Goal: Task Accomplishment & Management: Manage account settings

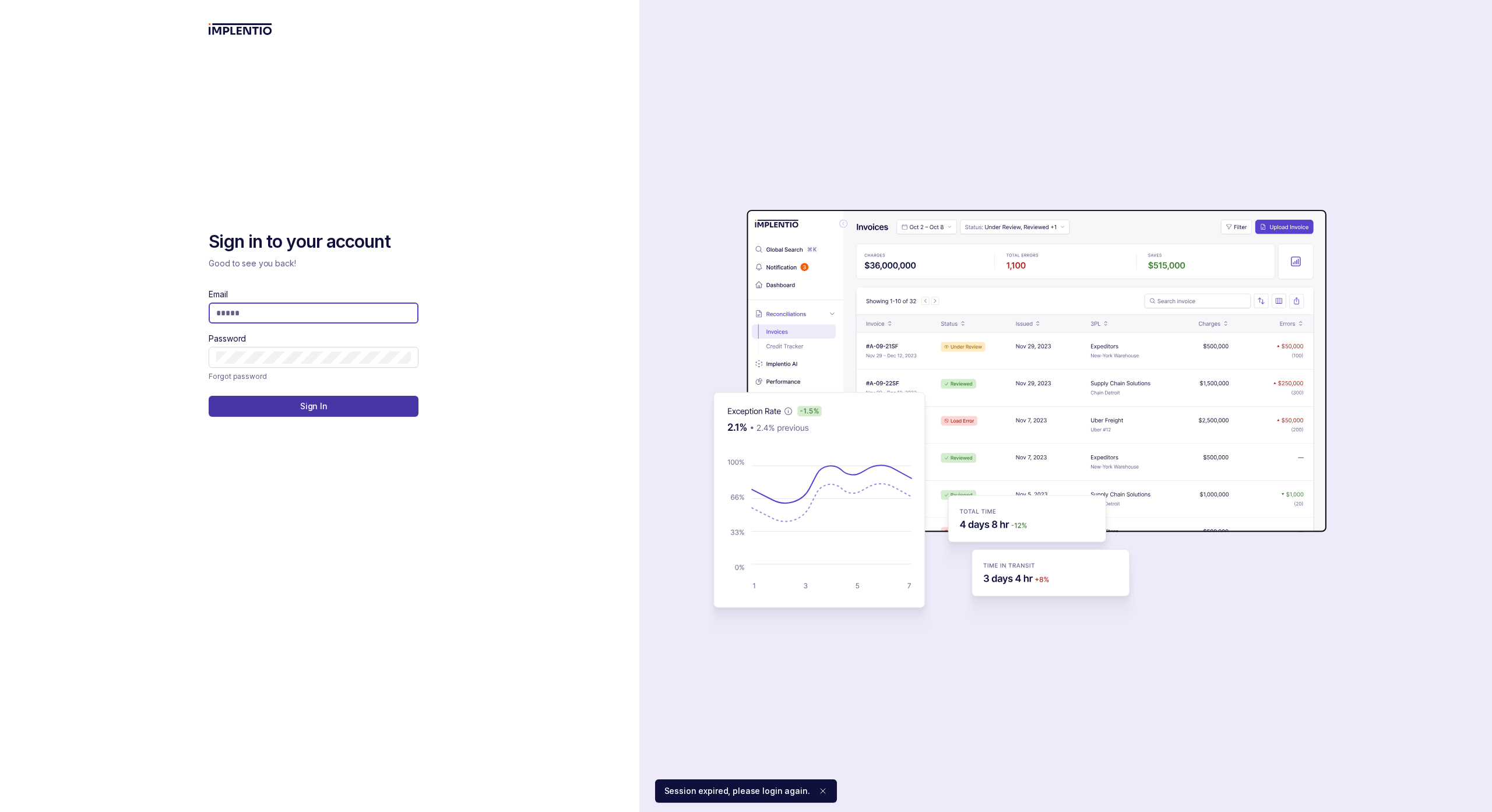
type input "**********"
click at [260, 410] on button "Sign In" at bounding box center [314, 406] width 210 height 21
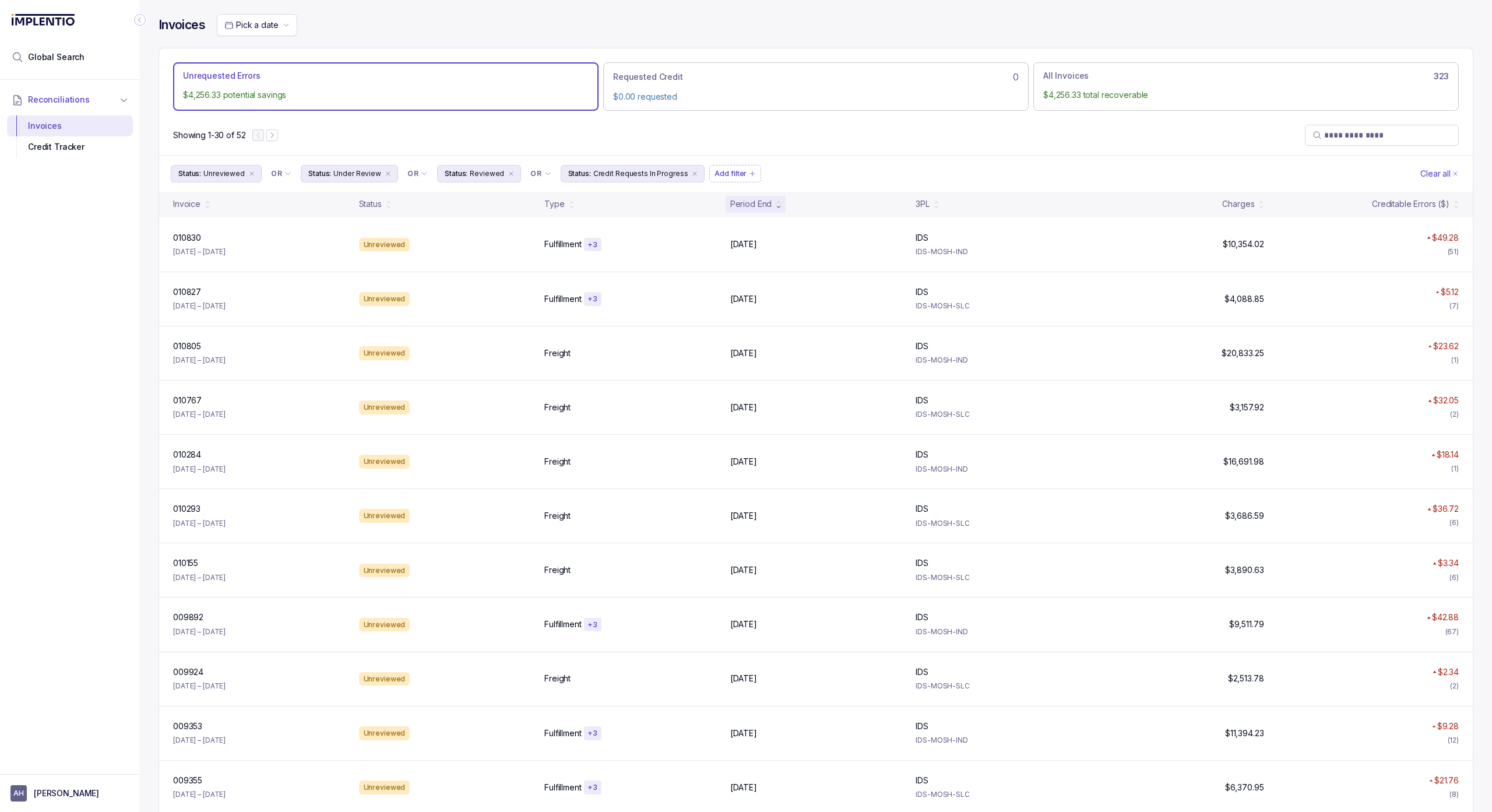
click at [231, 98] on p "$4,256.33 potential savings" at bounding box center [386, 95] width 405 height 12
click at [1072, 62] on li "All Invoices 323 $4,256.33 total recoverable" at bounding box center [1246, 86] width 425 height 48
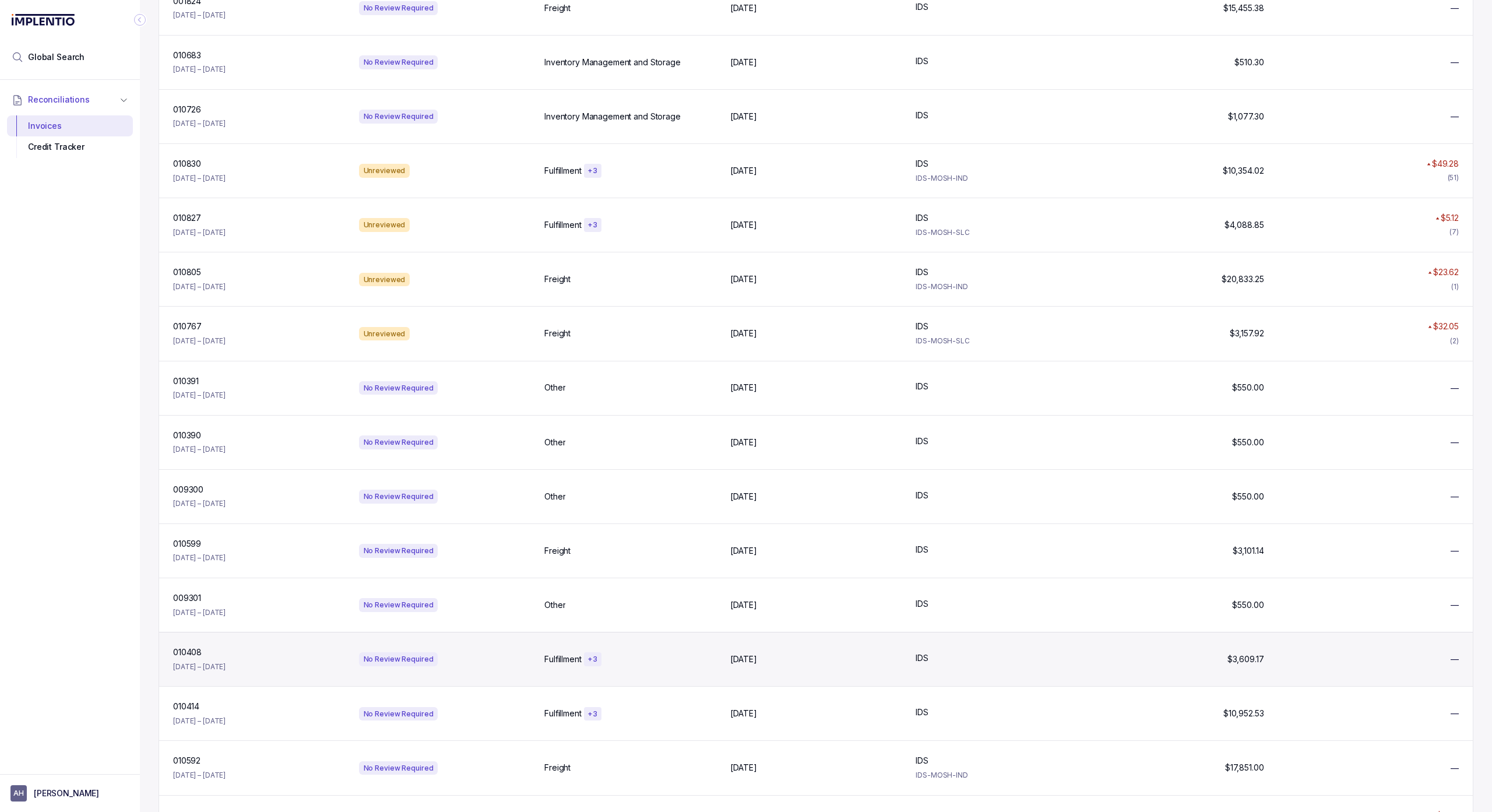
scroll to position [272, 0]
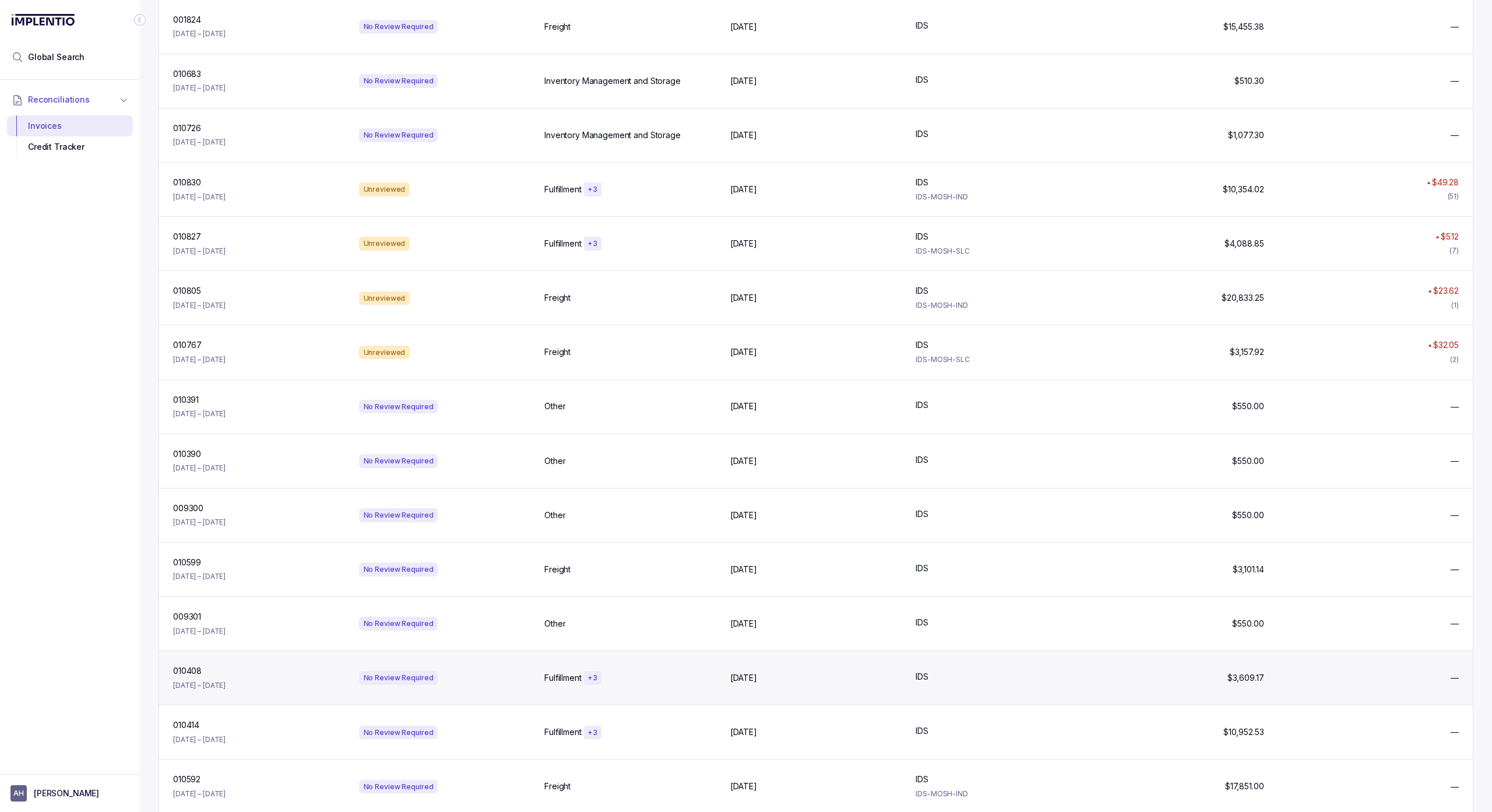
click at [258, 378] on div "010767 010767 [DATE] – [DATE] Unreviewed Freight [DATE] [DATE] IDS IDS IDS-MOSH…" at bounding box center [816, 352] width 1314 height 54
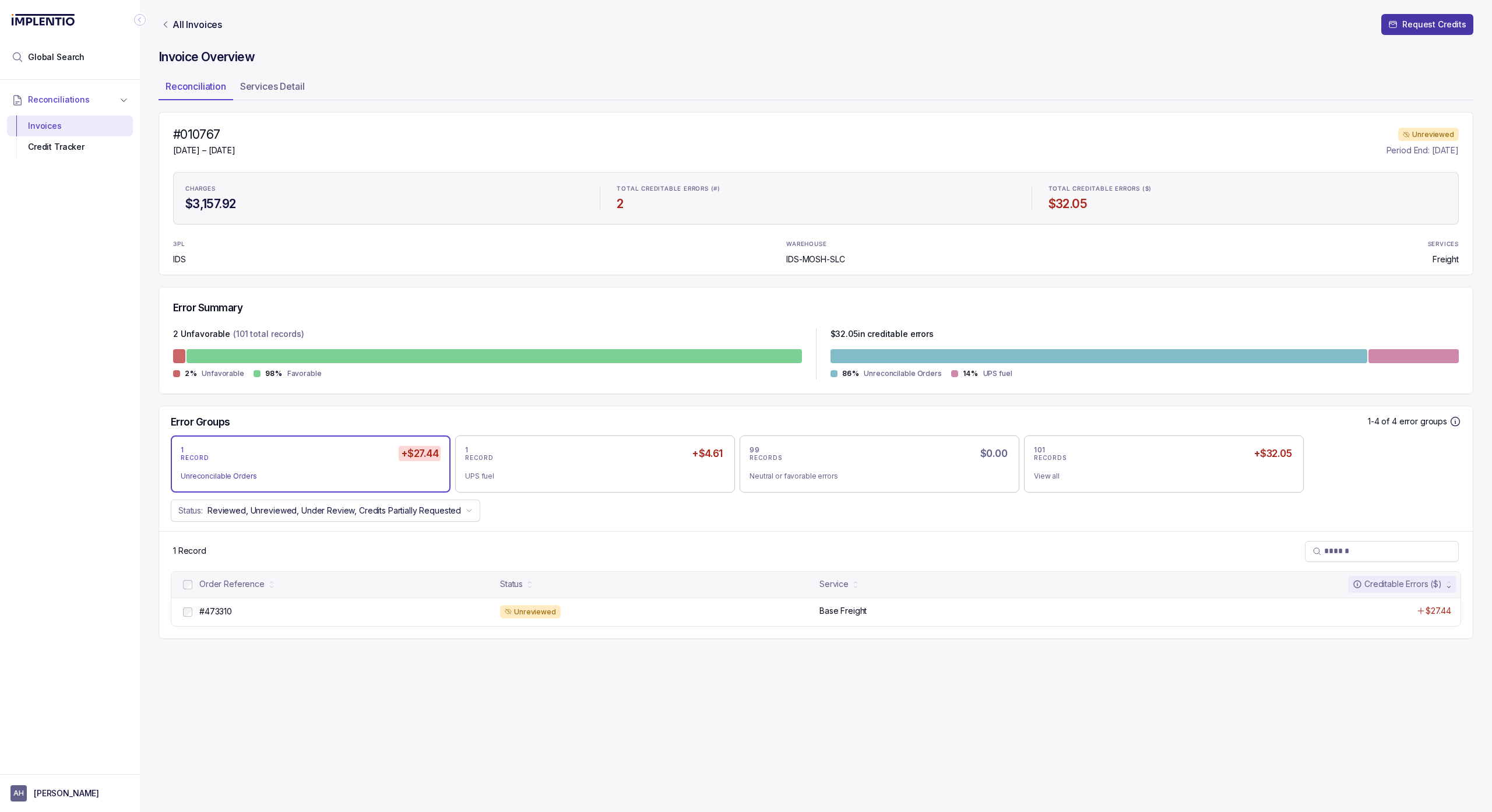
click at [1439, 27] on p "Request Credits" at bounding box center [1435, 24] width 64 height 12
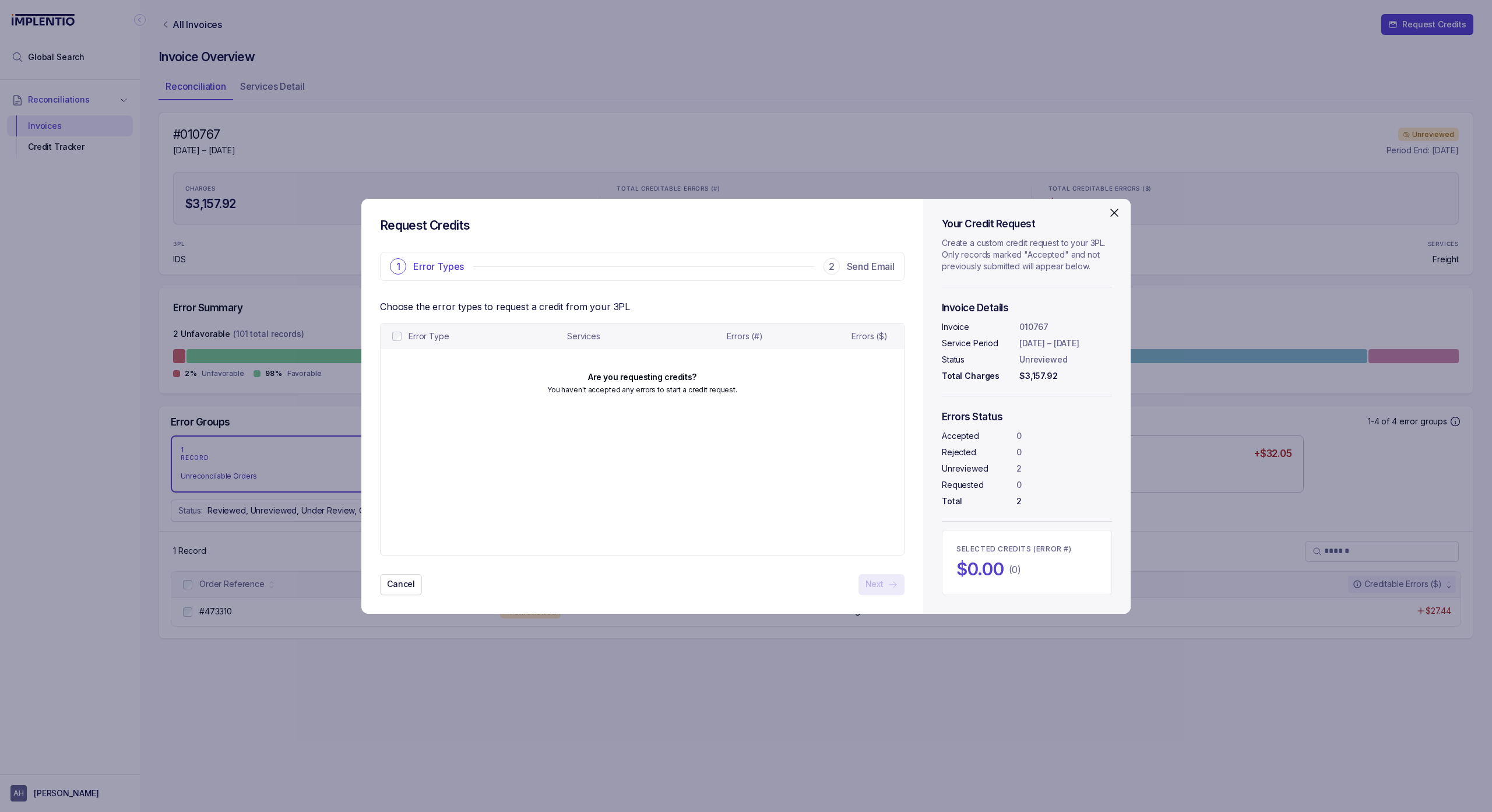
click at [1108, 218] on icon "Close" at bounding box center [1114, 213] width 14 height 14
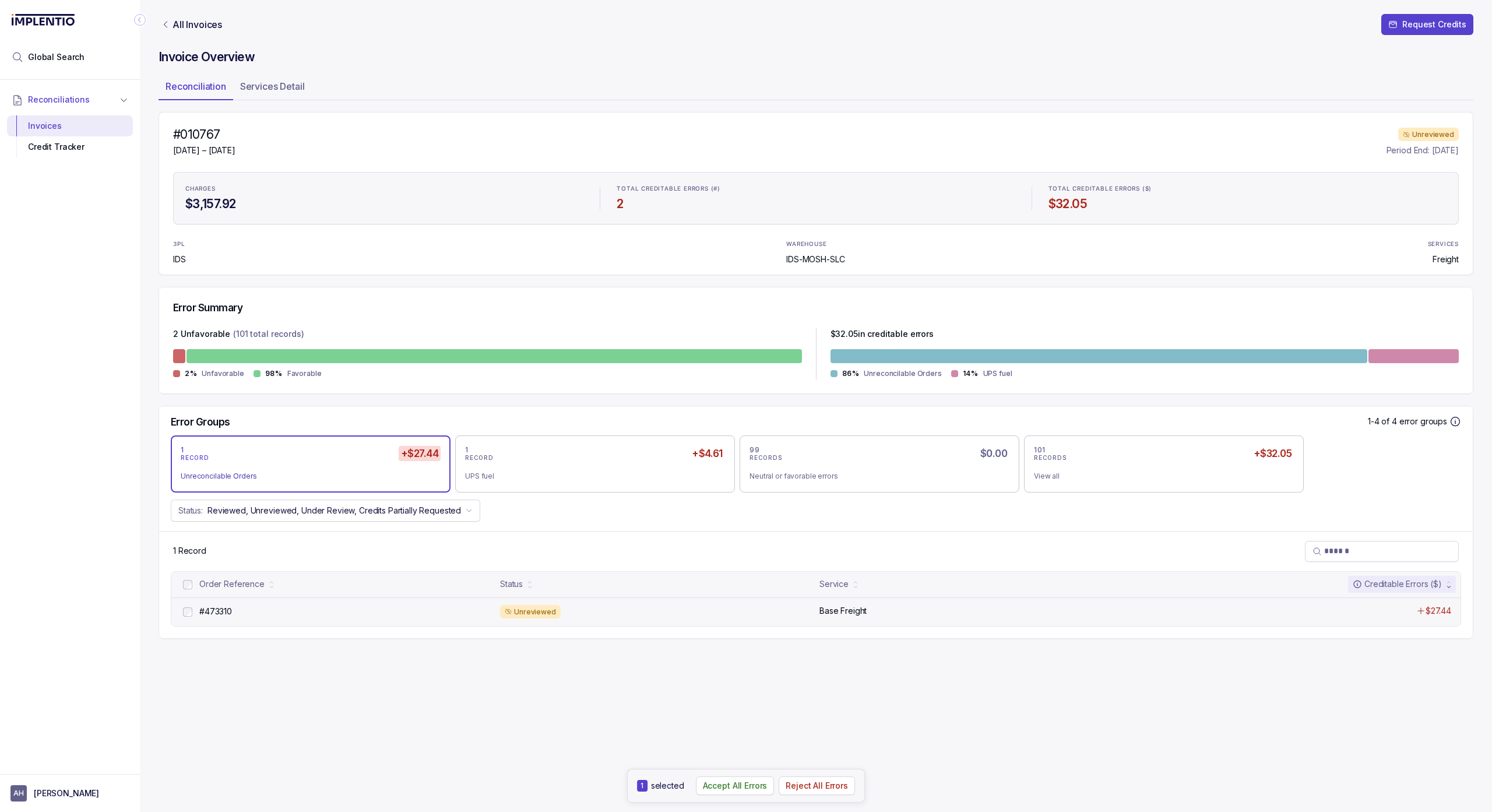
click at [554, 614] on div "Unreviewed" at bounding box center [530, 612] width 61 height 14
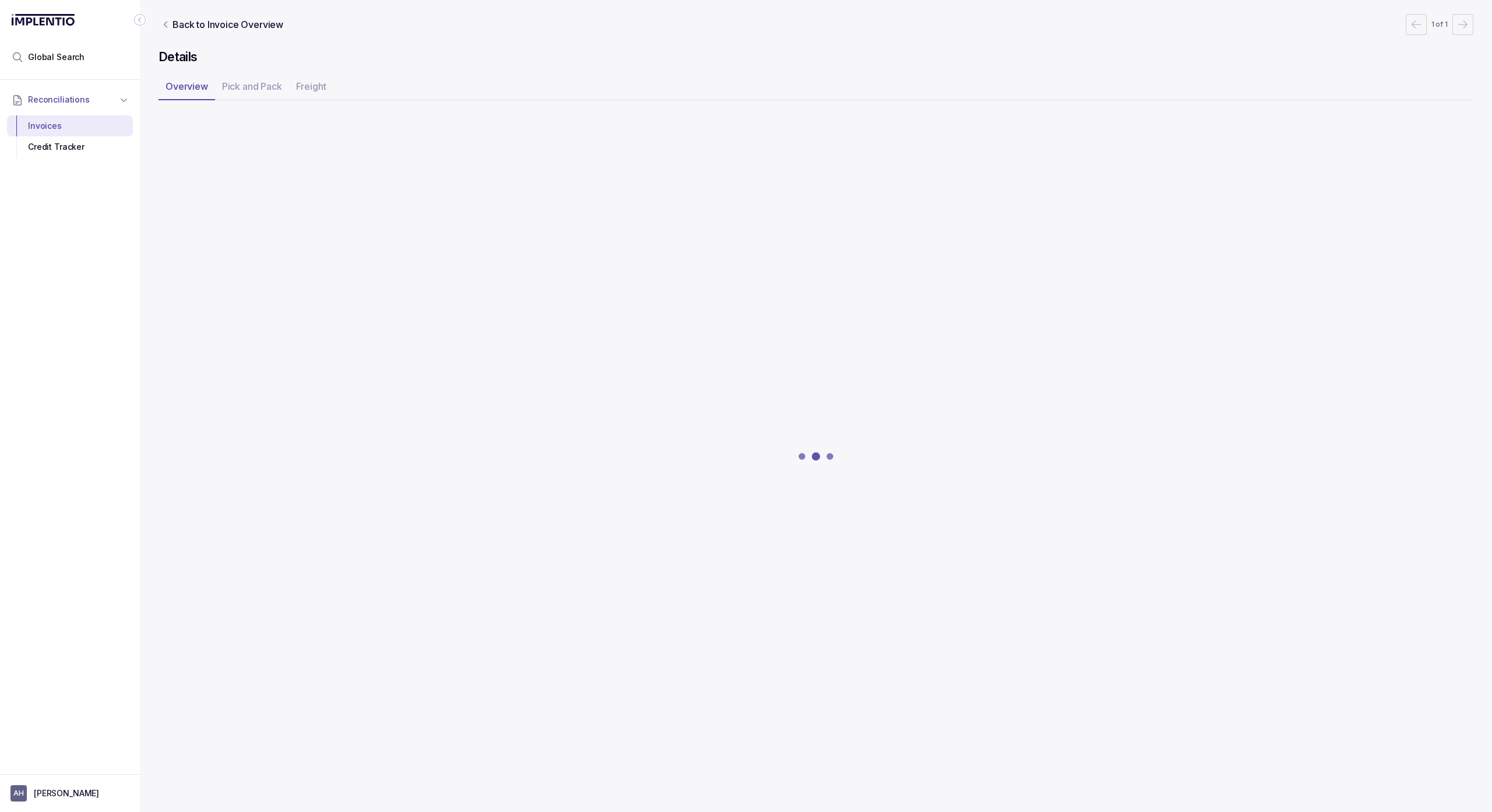
click at [531, 617] on div at bounding box center [816, 457] width 1315 height 690
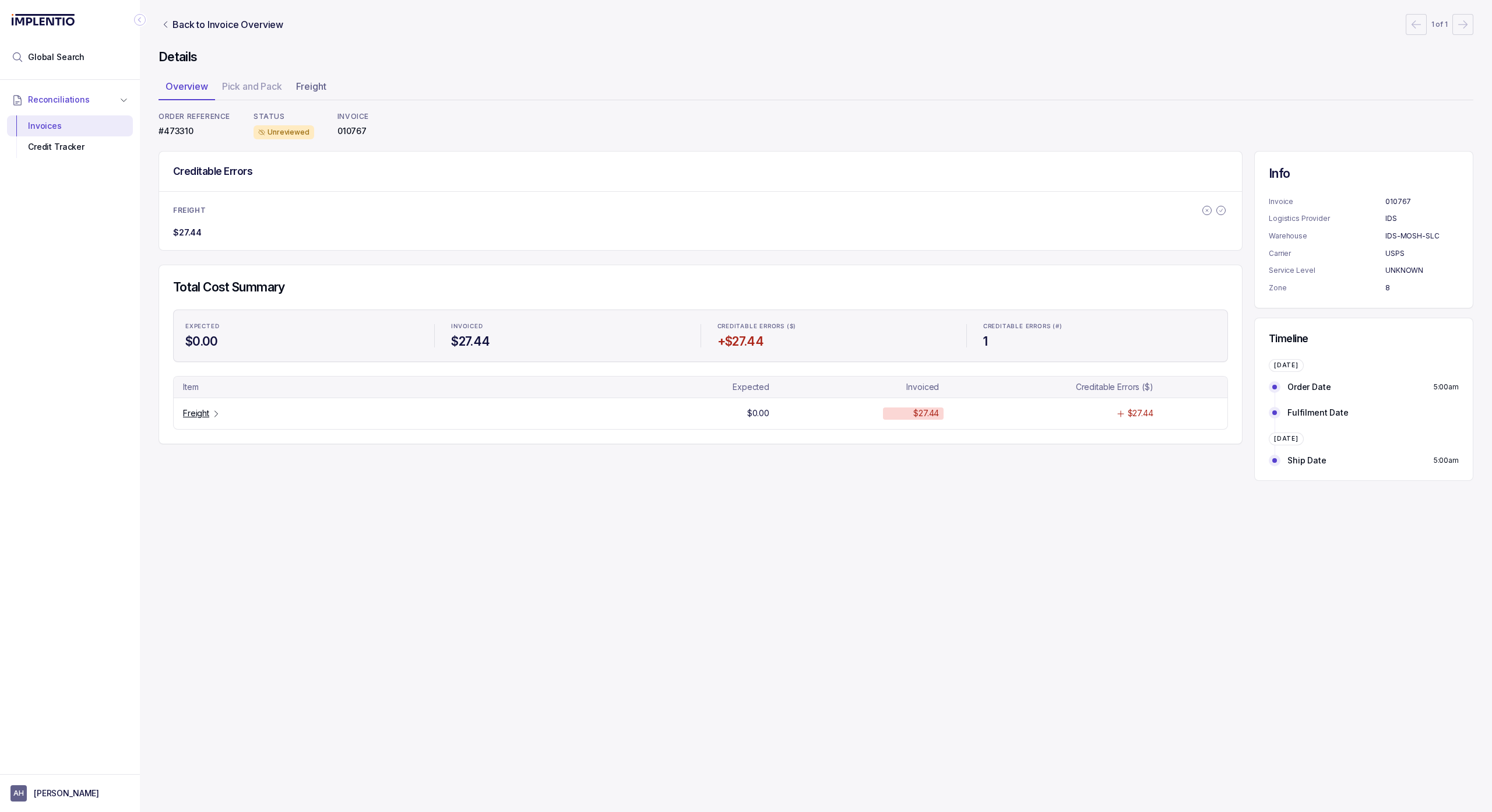
click at [236, 85] on ul "Overview Pick and Pack Freight" at bounding box center [816, 88] width 1315 height 23
click at [239, 87] on ul "Overview Pick and Pack Freight" at bounding box center [816, 88] width 1315 height 23
click at [306, 83] on p "Freight" at bounding box center [311, 86] width 30 height 14
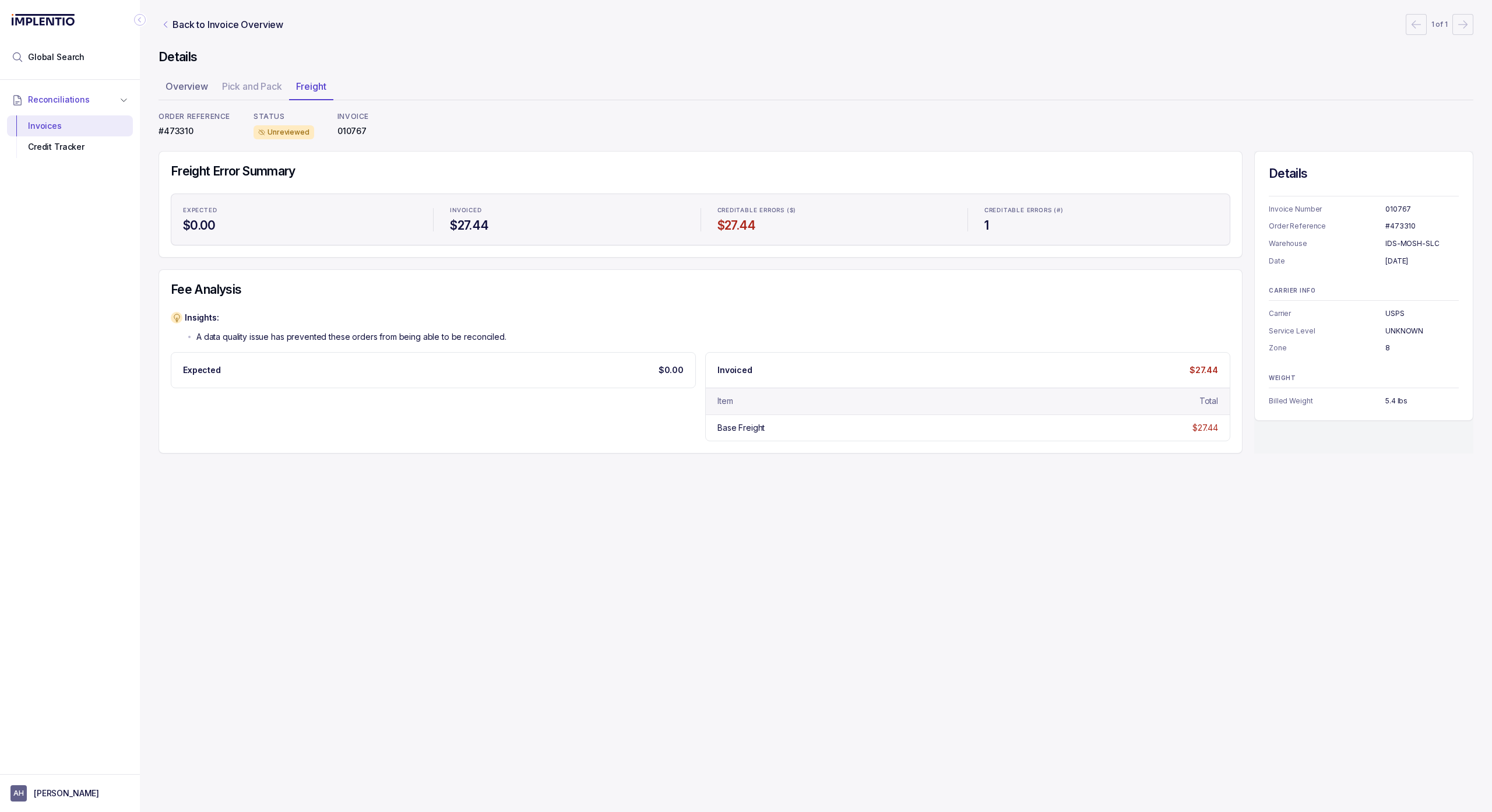
click at [163, 25] on icon "Link Back to Invoice Overview" at bounding box center [165, 24] width 9 height 9
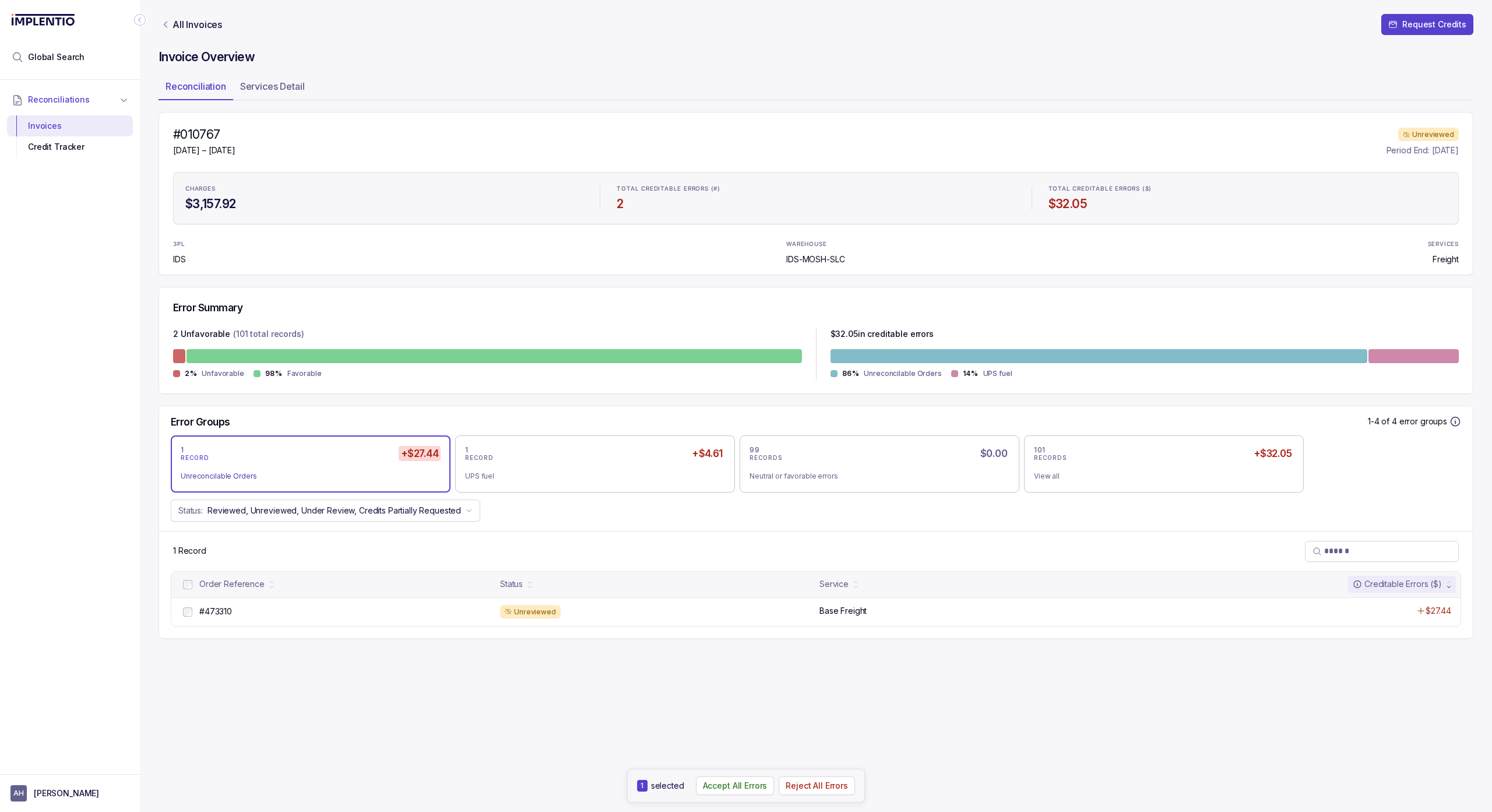
click at [169, 24] on icon "Link All Invoices" at bounding box center [165, 24] width 9 height 9
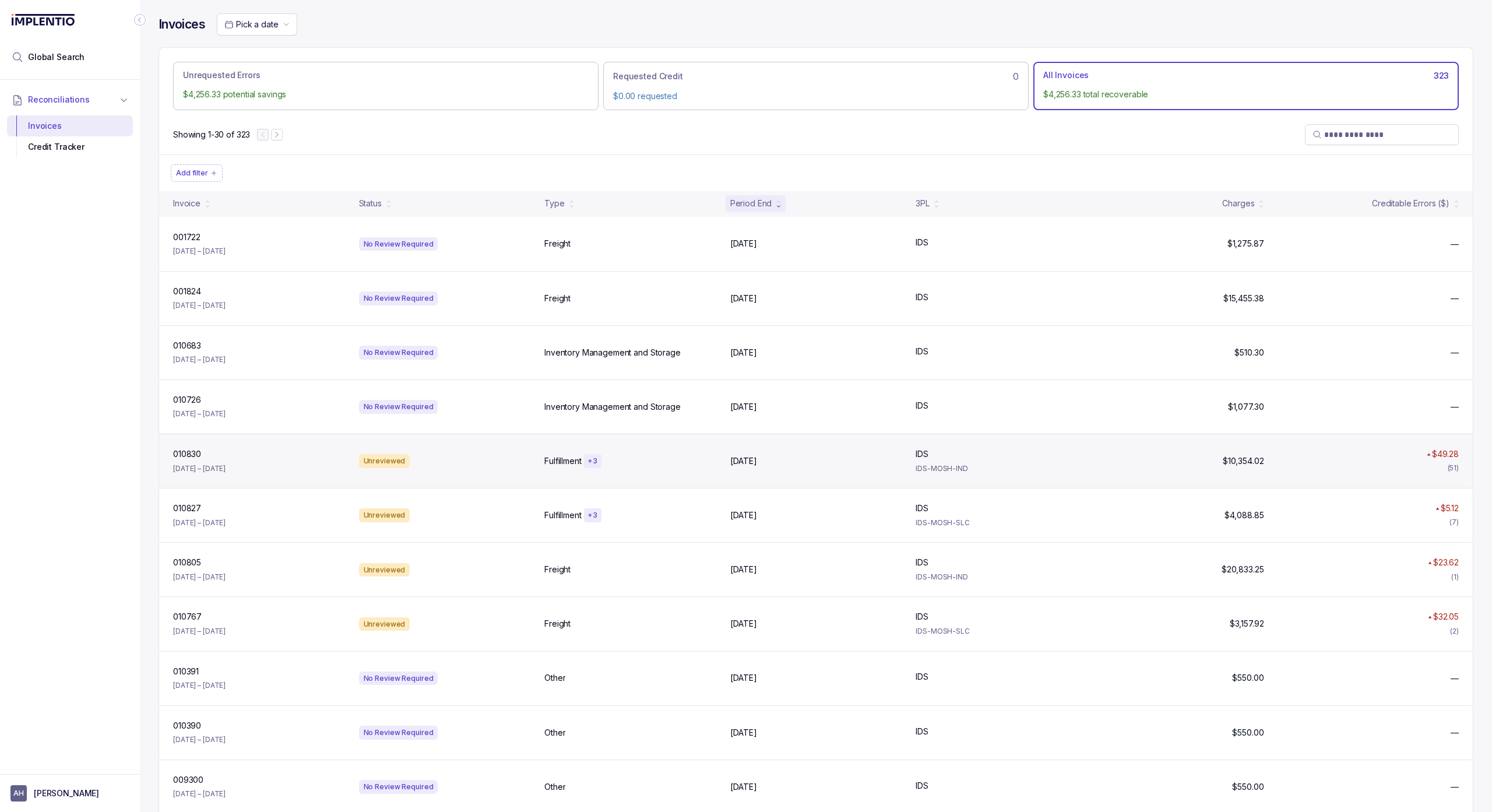
click at [465, 467] on div "Unreviewed" at bounding box center [444, 461] width 181 height 14
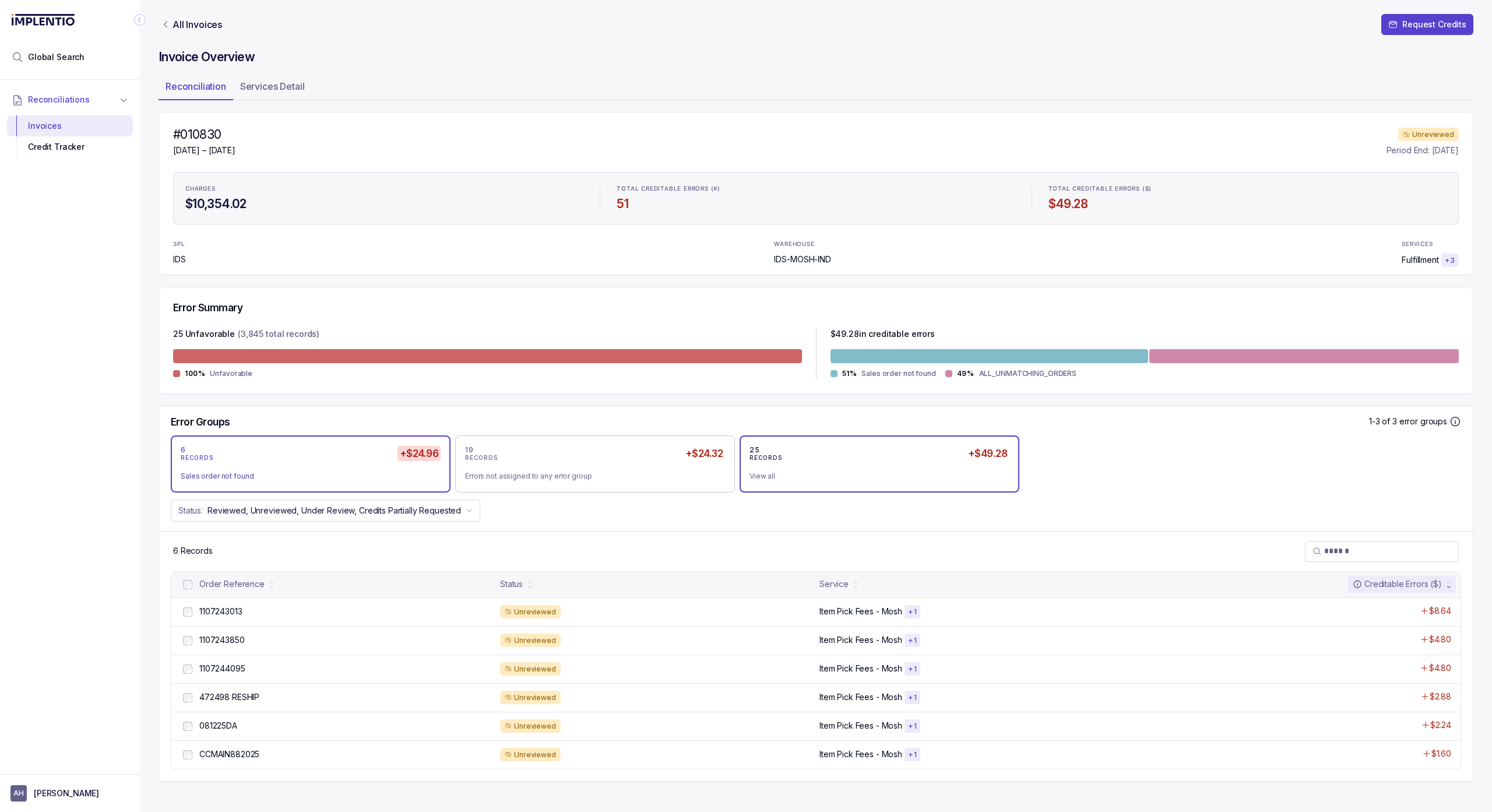
click at [855, 487] on div "25 RECORDS +$49.28 View all" at bounding box center [880, 463] width 280 height 57
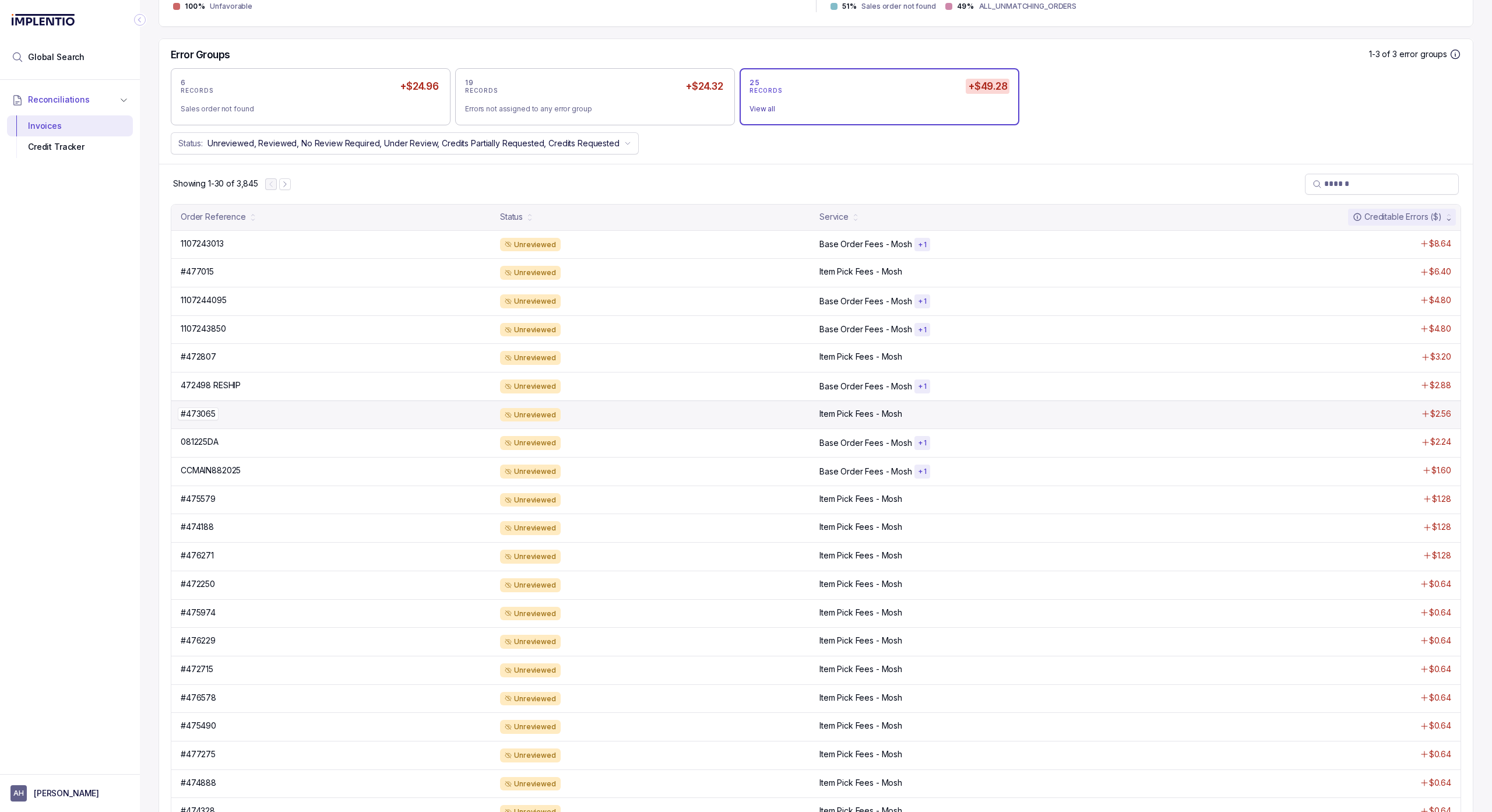
scroll to position [378, 0]
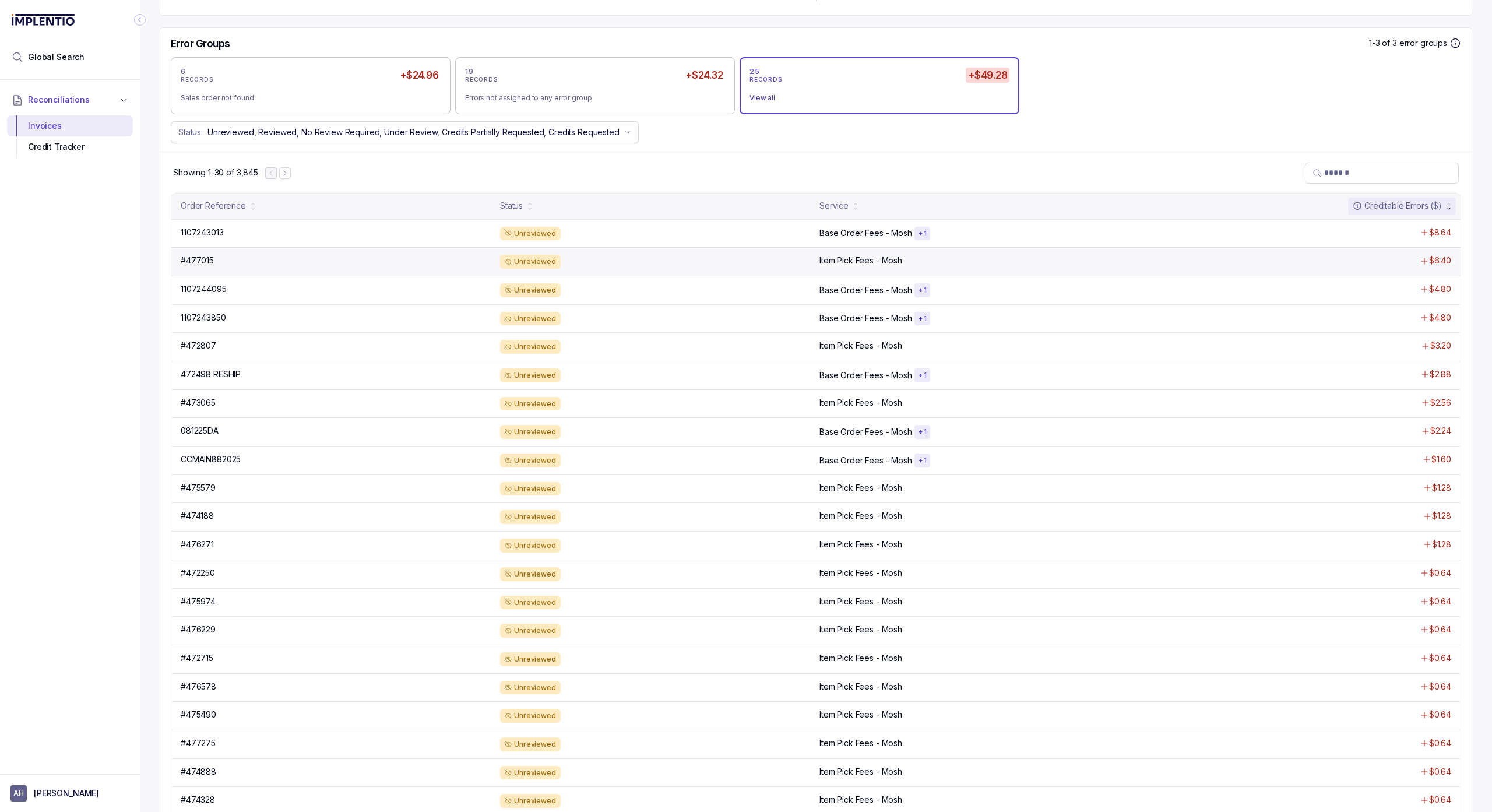
click at [234, 268] on div "#477015 #477015 Unreviewed Item Pick Fees - Mosh $6.40" at bounding box center [816, 261] width 1289 height 28
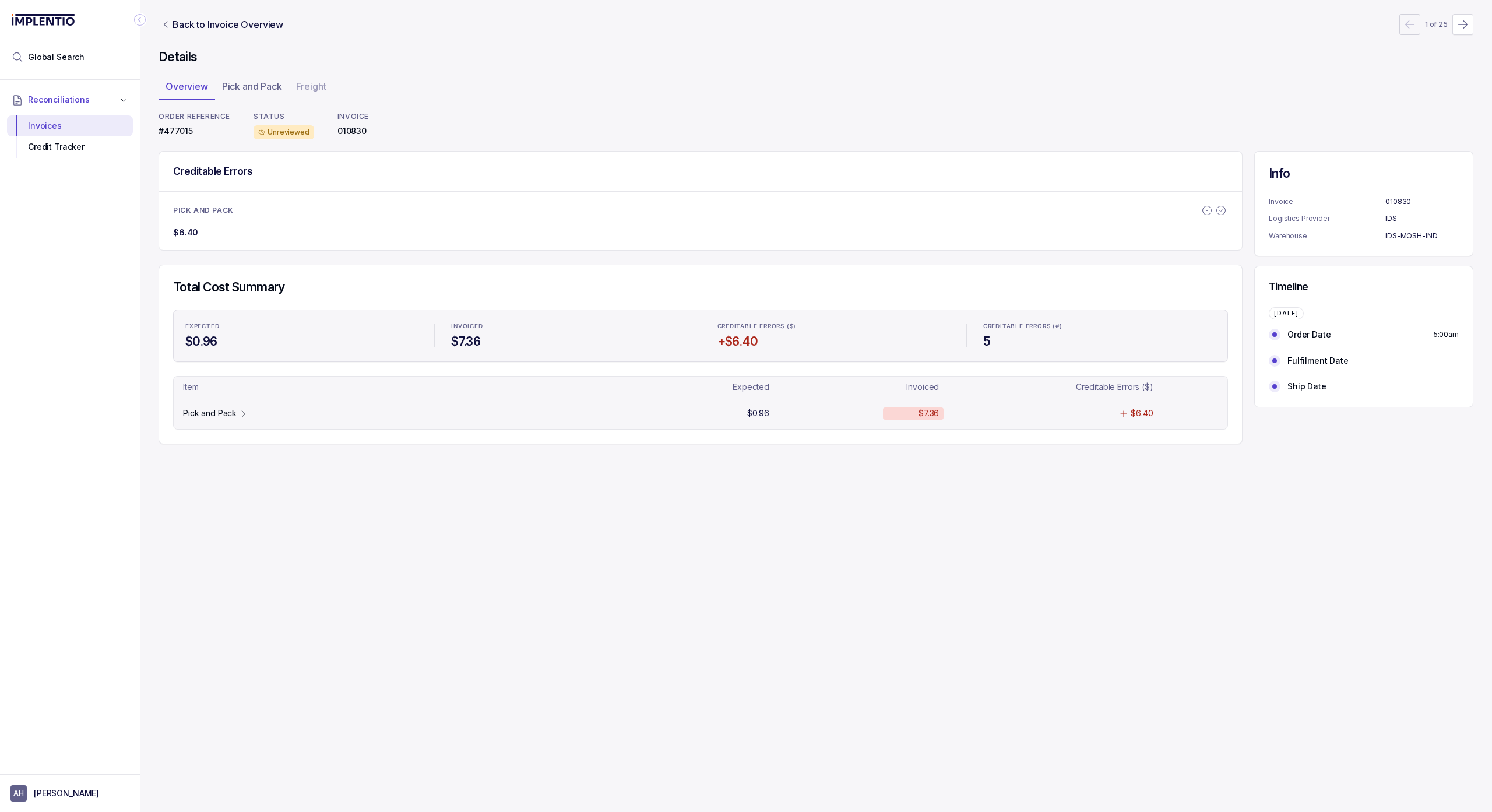
click at [235, 414] on p "Pick and Pack" at bounding box center [210, 413] width 54 height 12
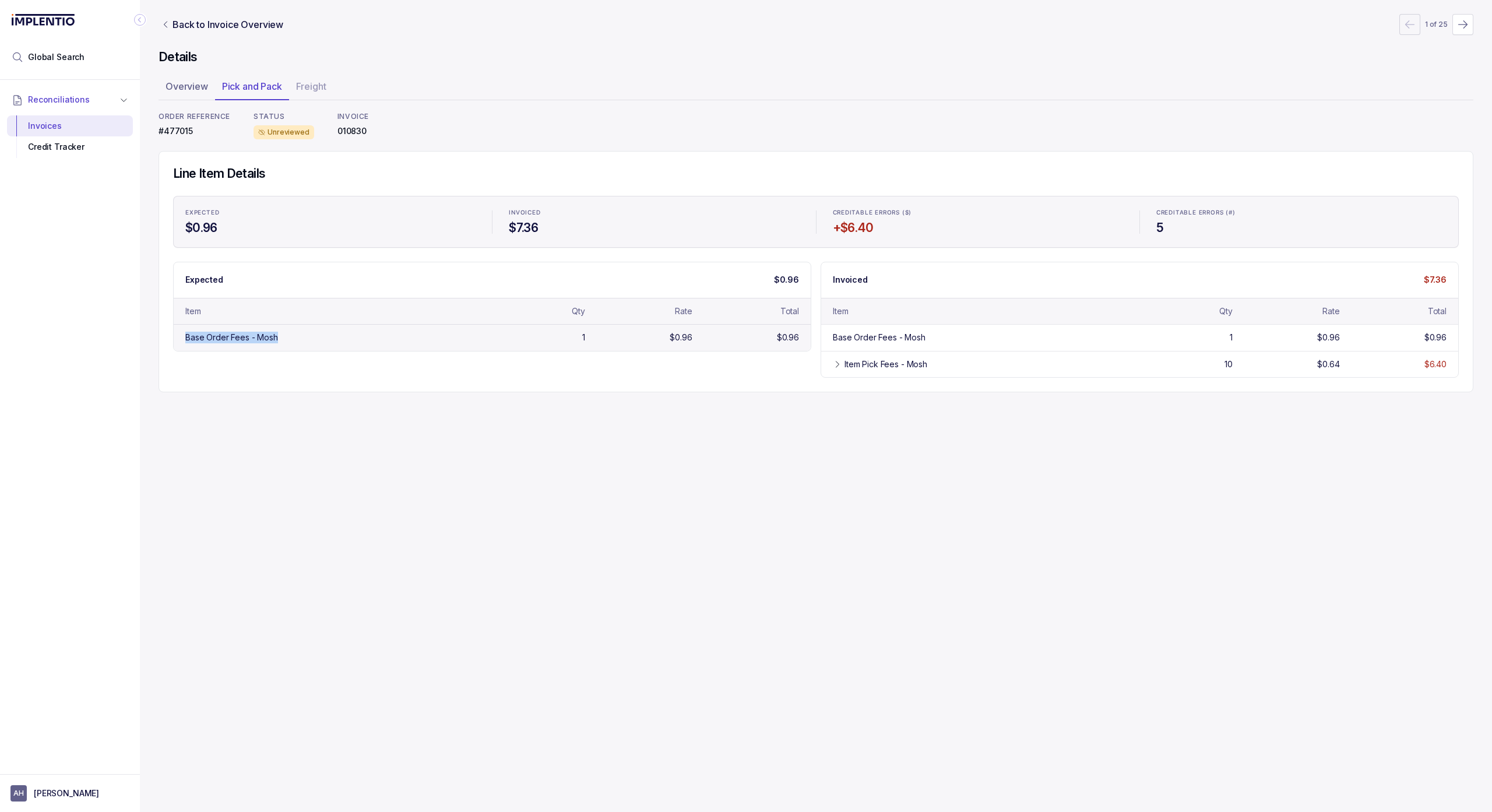
drag, startPoint x: 183, startPoint y: 338, endPoint x: 680, endPoint y: 348, distance: 497.1
click at [292, 336] on div "Base Order Fees - Mosh 1 $0.96 $0.96" at bounding box center [492, 337] width 637 height 26
click at [836, 365] on icon at bounding box center [837, 364] width 9 height 9
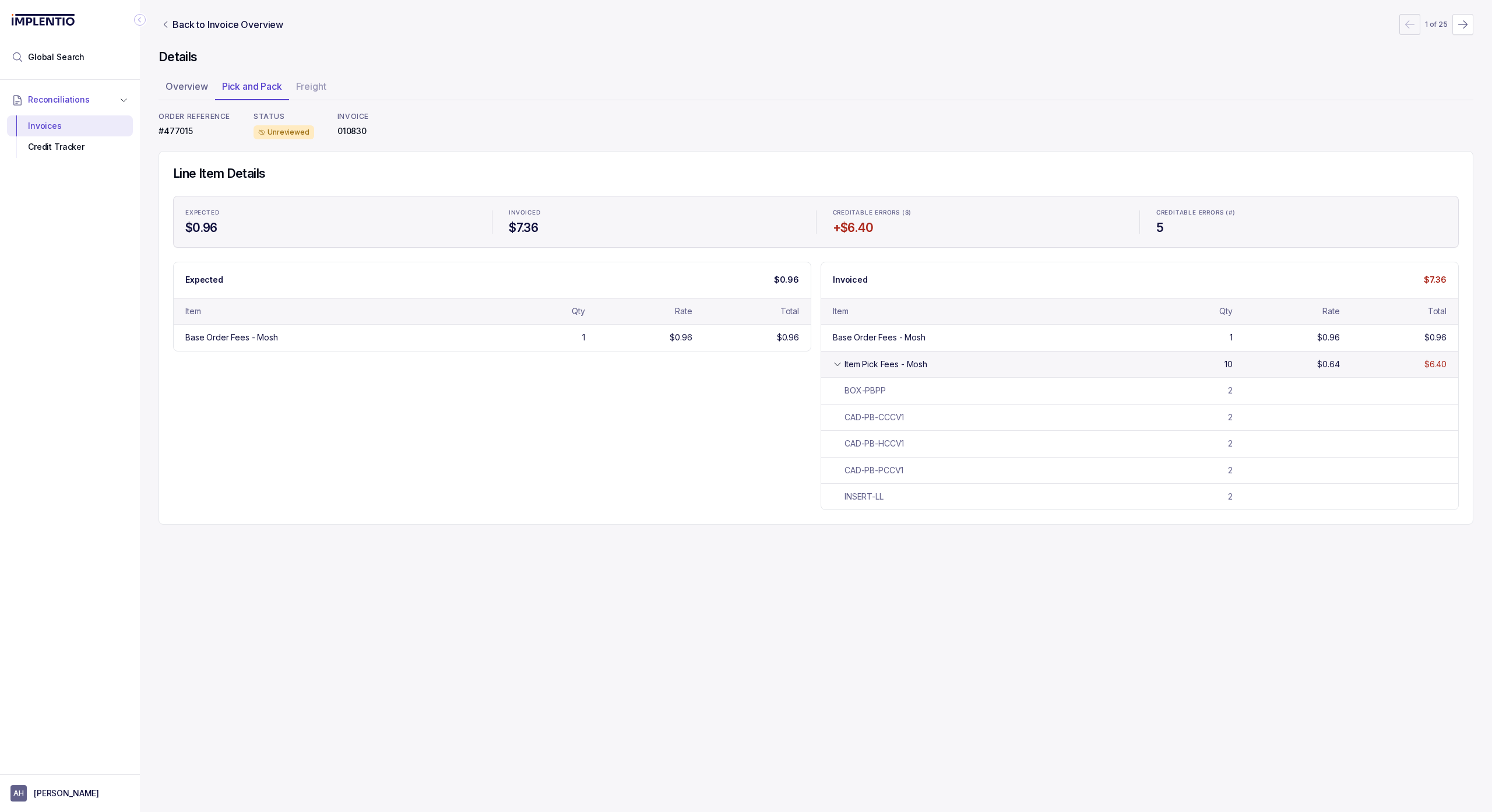
click at [836, 365] on icon at bounding box center [837, 364] width 9 height 9
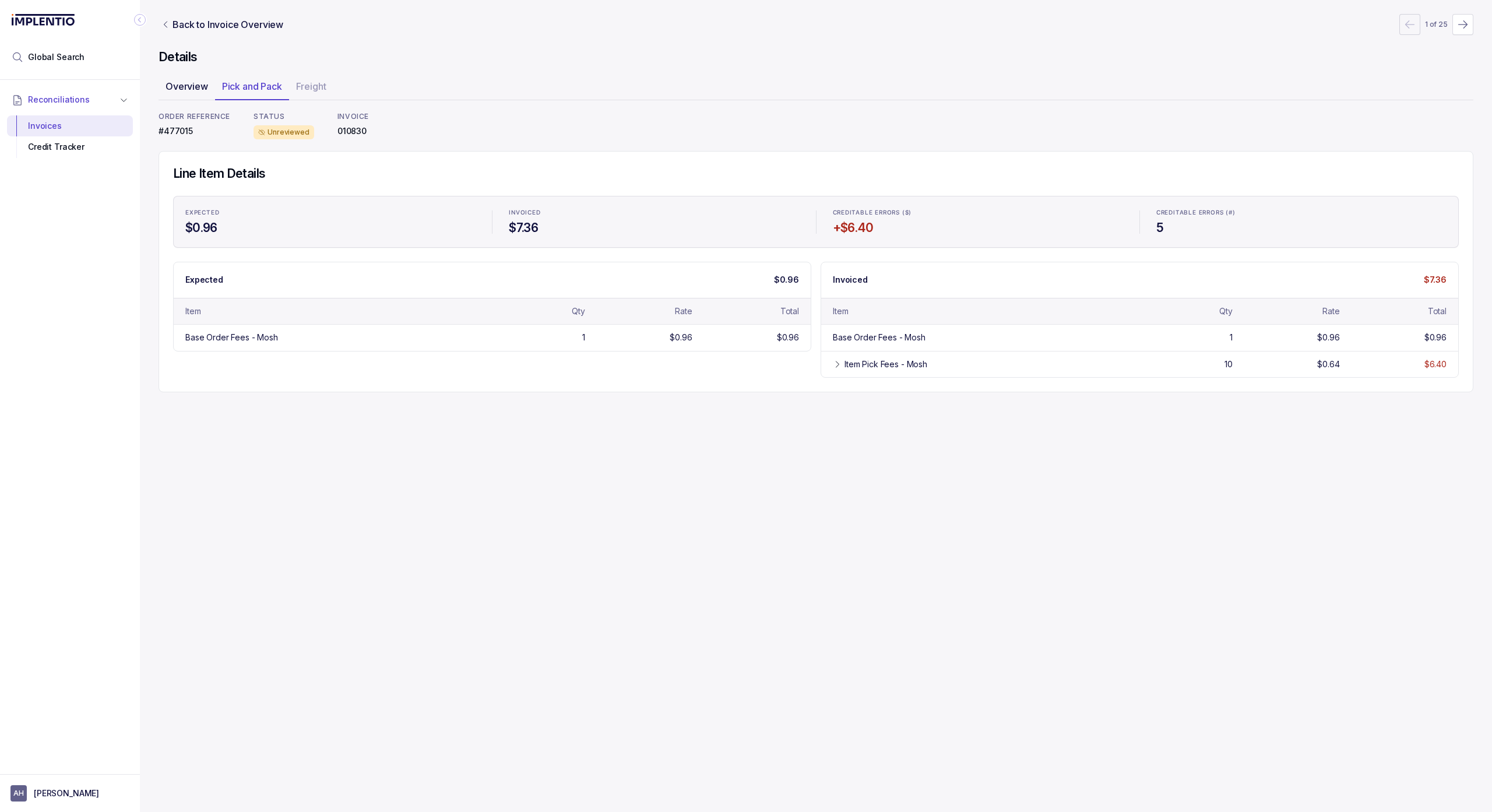
click at [192, 83] on p "Overview" at bounding box center [187, 86] width 43 height 14
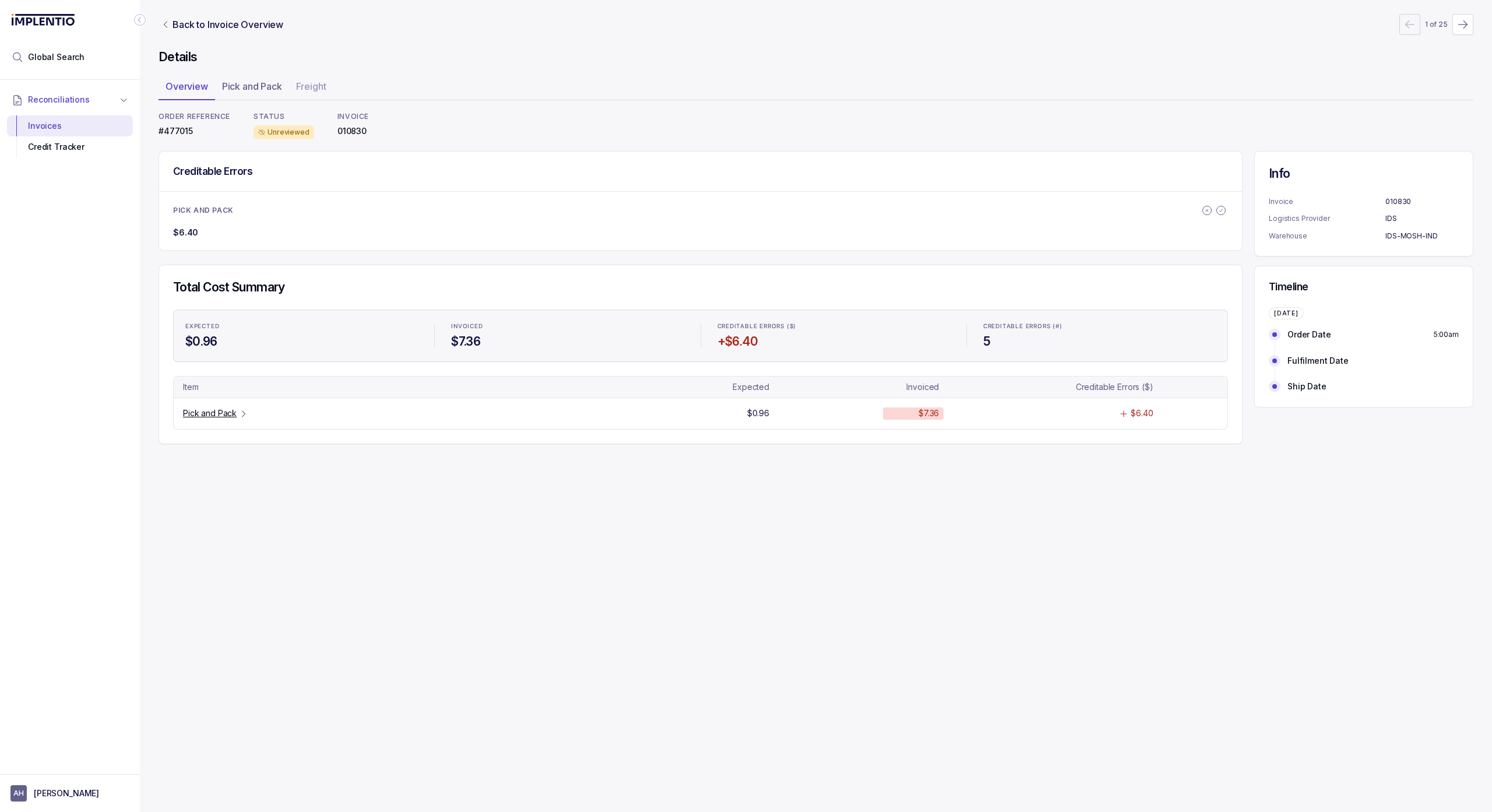
click at [184, 92] on p "Overview" at bounding box center [187, 86] width 43 height 14
click at [258, 87] on p "Pick and Pack" at bounding box center [252, 86] width 60 height 14
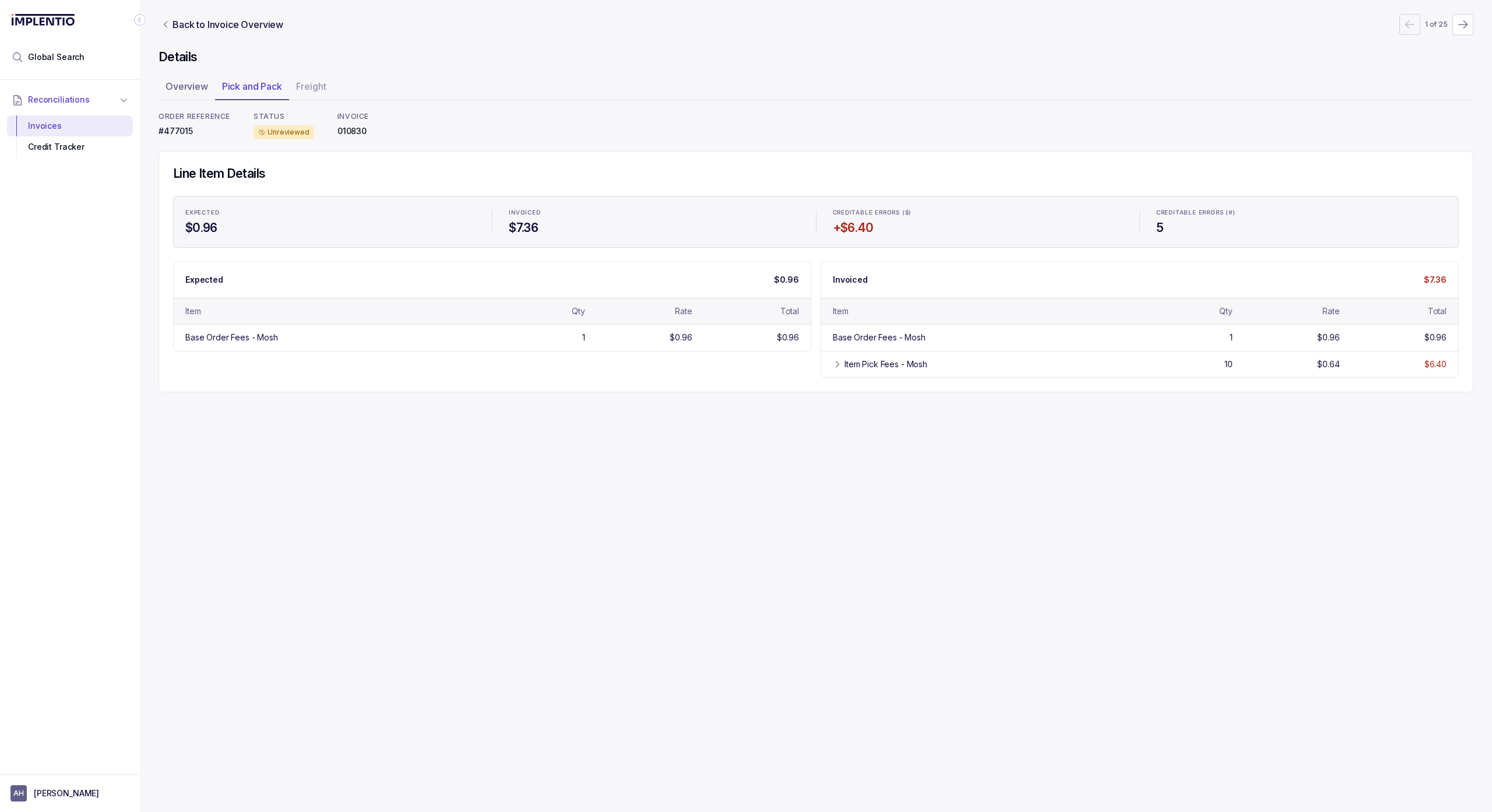
click at [327, 85] on ul "Overview Pick and Pack Freight" at bounding box center [816, 88] width 1315 height 23
drag, startPoint x: 196, startPoint y: 91, endPoint x: 185, endPoint y: 82, distance: 14.2
click at [196, 91] on p "Overview" at bounding box center [187, 86] width 43 height 14
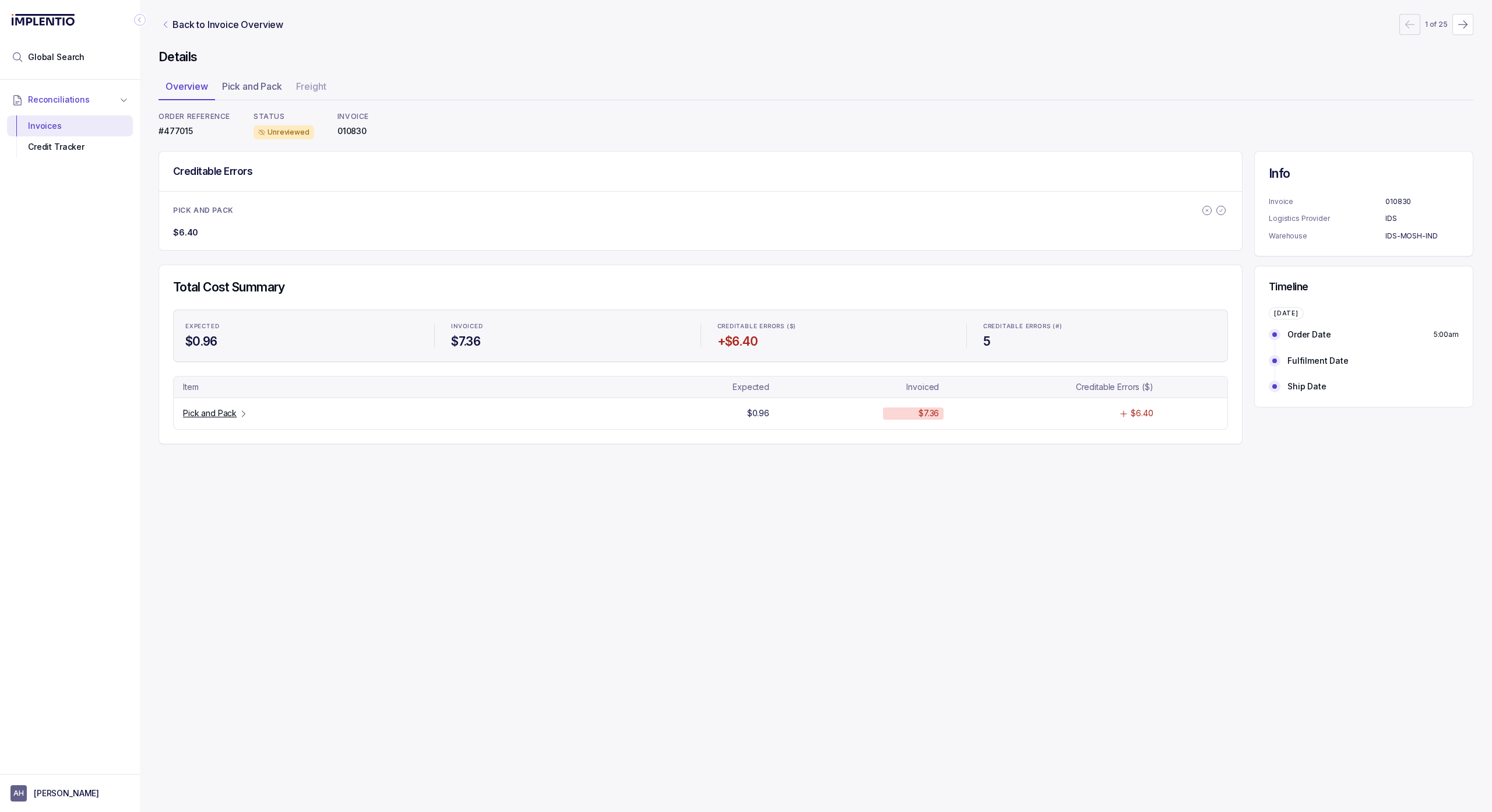
click at [163, 25] on icon "Link Back to Invoice Overview" at bounding box center [165, 24] width 9 height 9
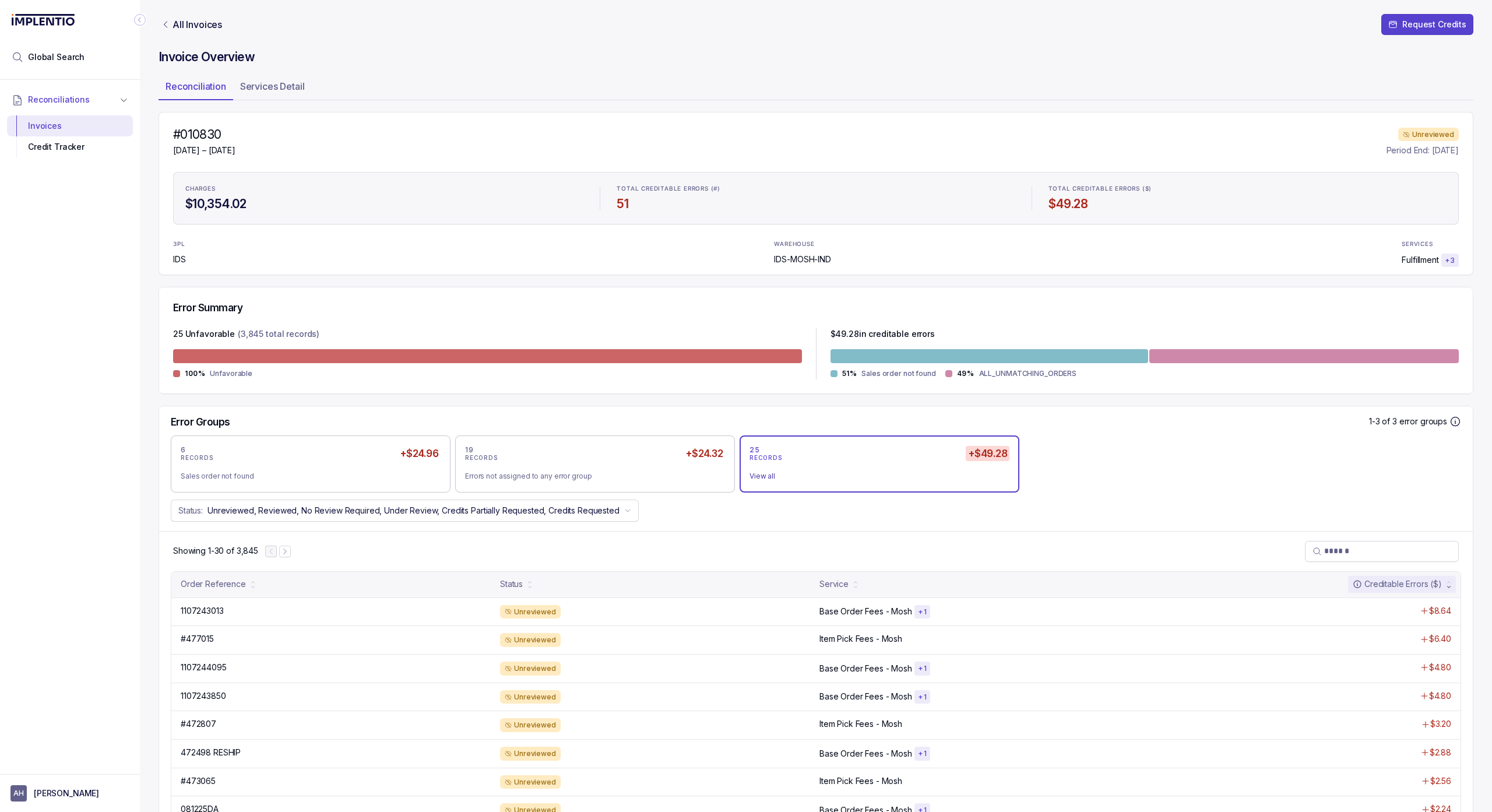
click at [164, 23] on icon "Link All Invoices" at bounding box center [165, 24] width 9 height 9
